Goal: Information Seeking & Learning: Learn about a topic

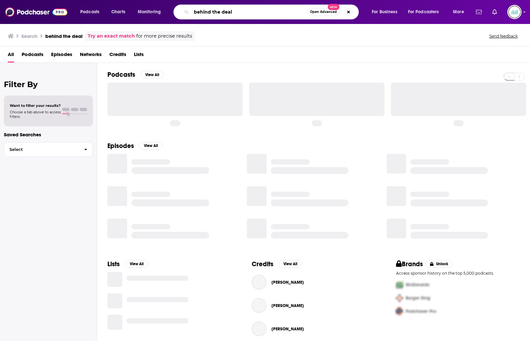
click at [200, 9] on input "behind the deal" at bounding box center [249, 12] width 116 height 10
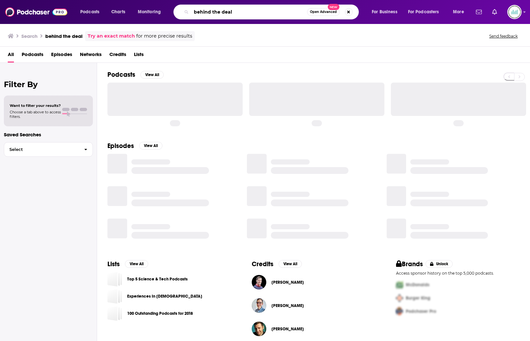
click at [200, 9] on input "behind the deal" at bounding box center [249, 12] width 116 height 10
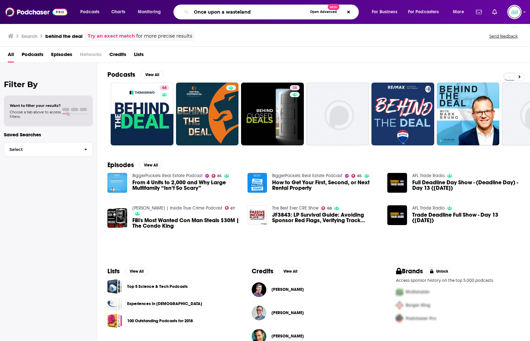
type input "Once upon a wasteland"
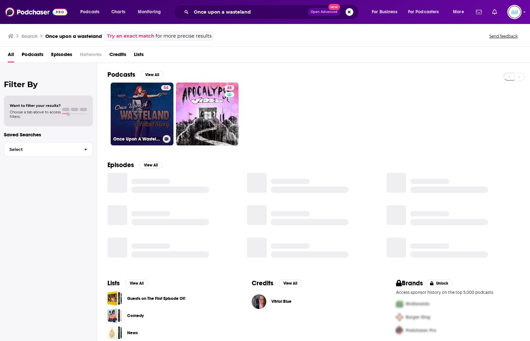
click at [143, 113] on link "54 Once Upon A Wasteland: A Fallout Story" at bounding box center [142, 113] width 63 height 63
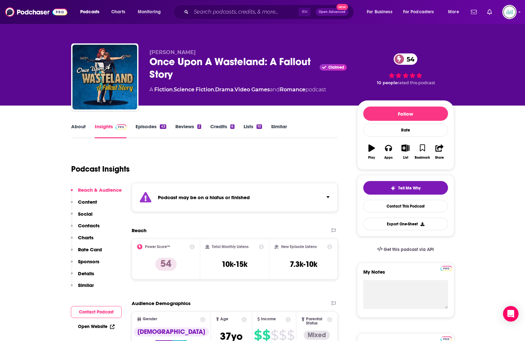
click at [207, 18] on div "⌘ K Open Advanced New" at bounding box center [263, 12] width 181 height 15
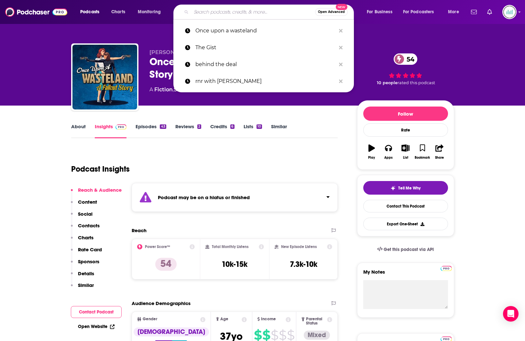
click at [207, 14] on input "Search podcasts, credits, & more..." at bounding box center [253, 12] width 124 height 10
paste input "Attitudeable"
type input "Attitudeable"
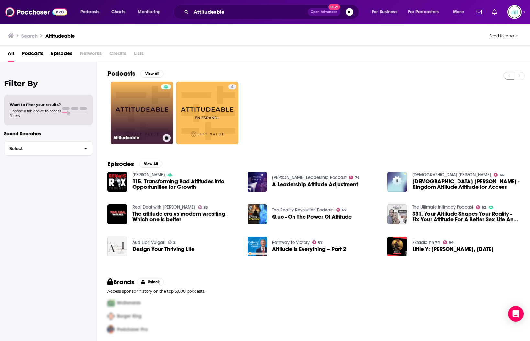
click at [148, 105] on link "Attitudeable" at bounding box center [142, 113] width 63 height 63
